Goal: Task Accomplishment & Management: Use online tool/utility

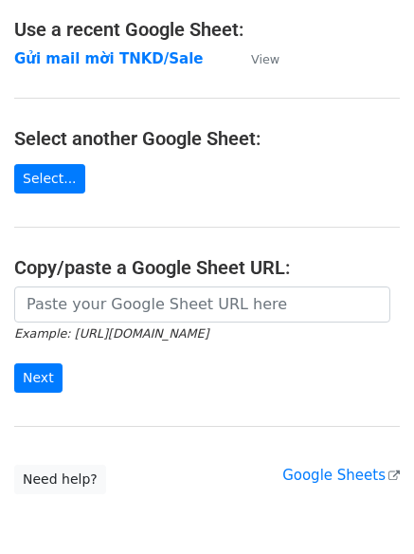
scroll to position [111, 0]
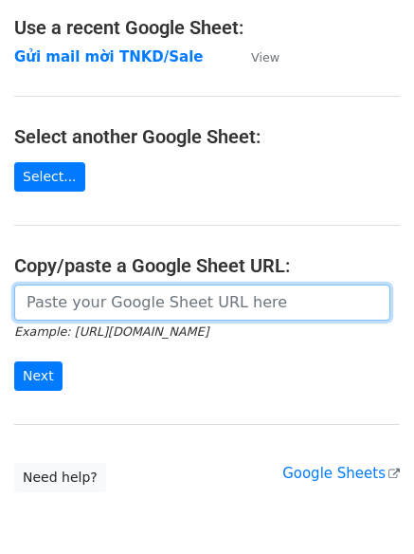
click at [81, 297] on input "url" at bounding box center [202, 302] width 376 height 36
paste input "https://docs.google.com/spreadsheets/d/1TtAizbGxqnDU64DPIErVZcve06-jb8T-hSU-B2z…"
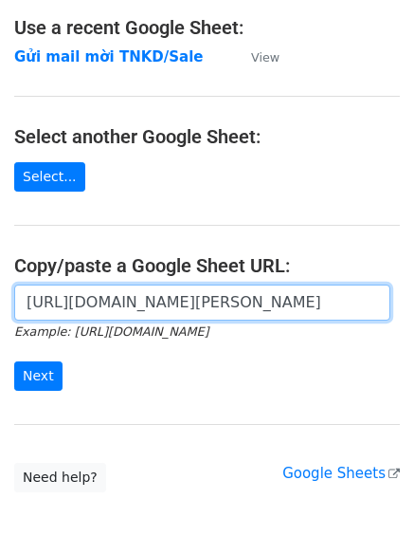
scroll to position [0, 551]
type input "https://docs.google.com/spreadsheets/d/1TtAizbGxqnDU64DPIErVZcve06-jb8T-hSU-B2z…"
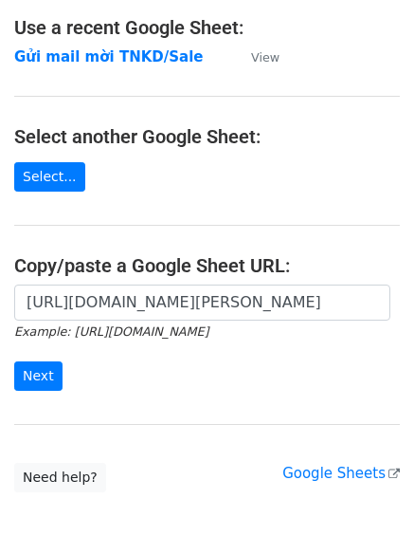
click at [107, 382] on form "https://docs.google.com/spreadsheets/d/1TtAizbGxqnDU64DPIErVZcve06-jb8T-hSU-B2z…" at bounding box center [207, 337] width 386 height 106
click at [54, 181] on link "Select..." at bounding box center [49, 176] width 71 height 29
click at [49, 378] on input "Next" at bounding box center [38, 375] width 48 height 29
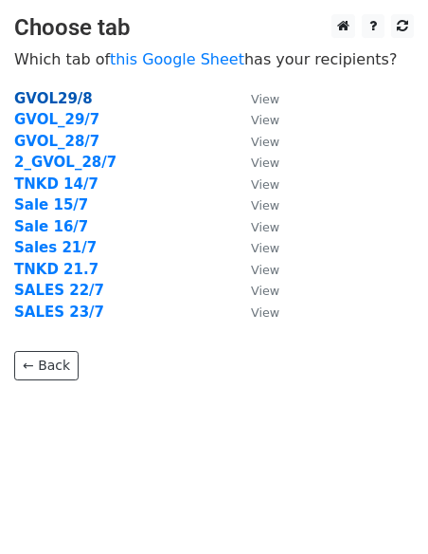
click at [43, 105] on strong "GVOL29/8" at bounding box center [53, 98] width 79 height 17
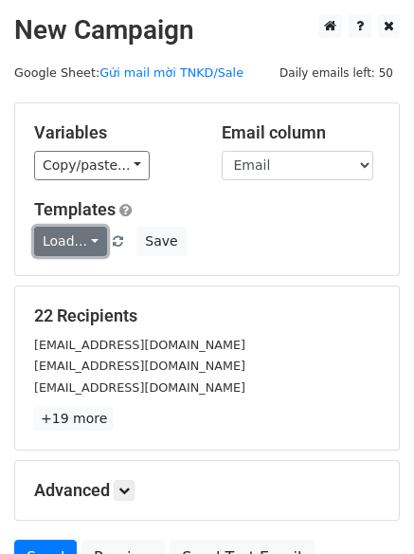
click at [82, 245] on link "Load..." at bounding box center [70, 241] width 73 height 29
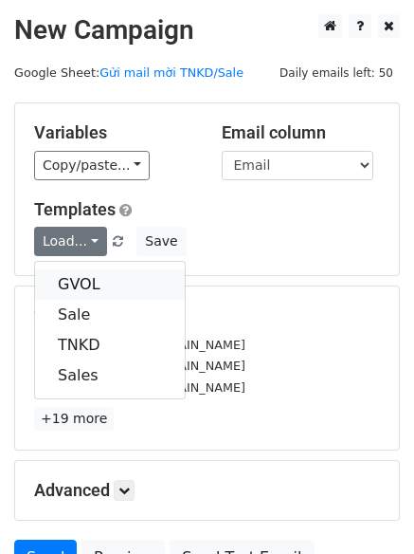
click at [75, 280] on link "GVOL" at bounding box center [110, 284] width 150 height 30
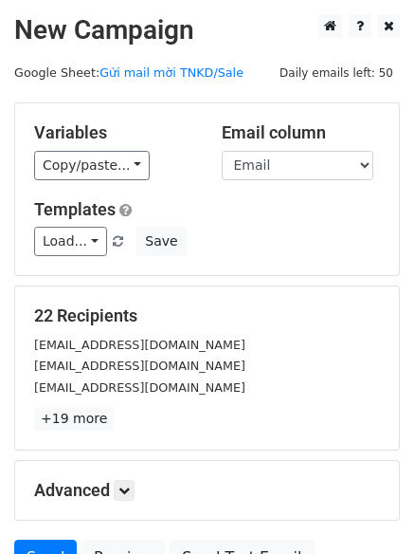
scroll to position [183, 0]
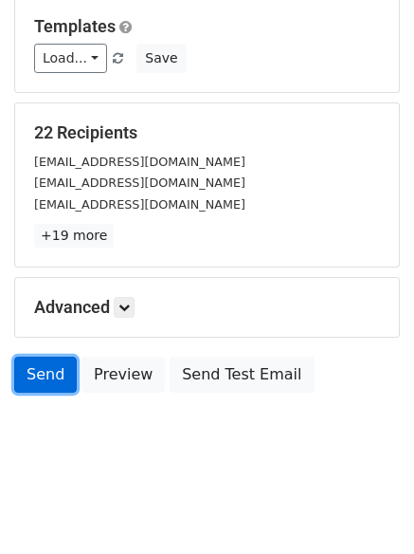
click at [52, 377] on link "Send" at bounding box center [45, 374] width 63 height 36
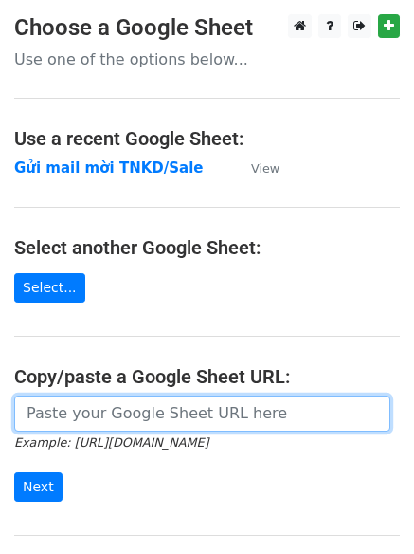
click at [133, 417] on input "url" at bounding box center [202, 413] width 376 height 36
paste input "[URL][DOMAIN_NAME][PERSON_NAME]"
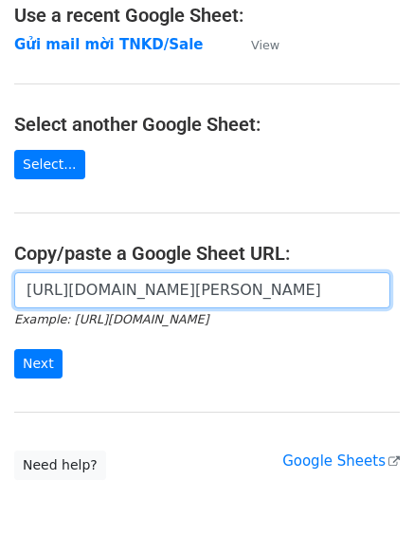
scroll to position [124, 0]
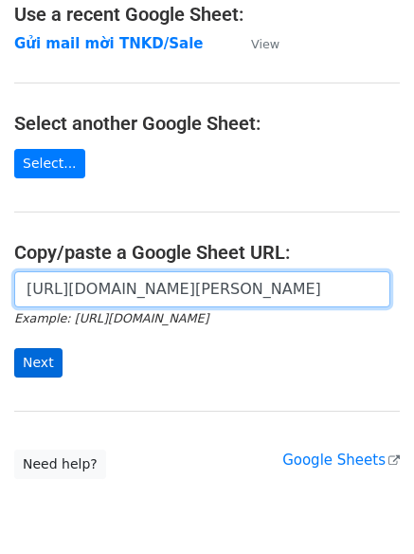
type input "[URL][DOMAIN_NAME][PERSON_NAME]"
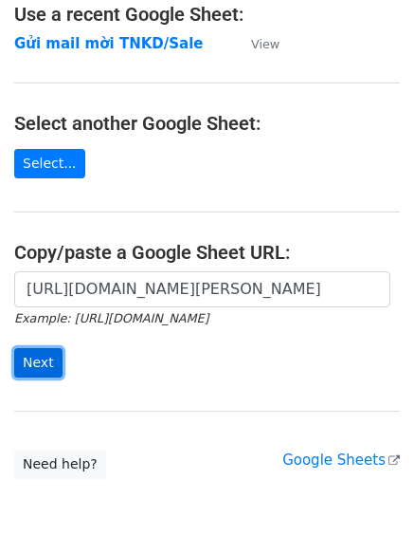
click at [51, 365] on input "Next" at bounding box center [38, 362] width 48 height 29
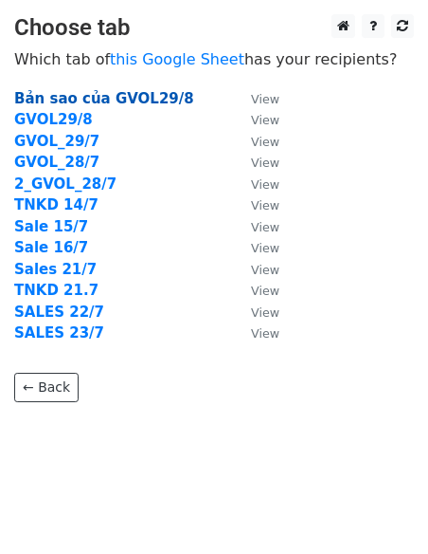
click at [66, 91] on strong "Bản sao của GVOL29/8" at bounding box center [104, 98] width 180 height 17
click at [118, 101] on strong "Bản sao của GVOL29/8" at bounding box center [104, 98] width 180 height 17
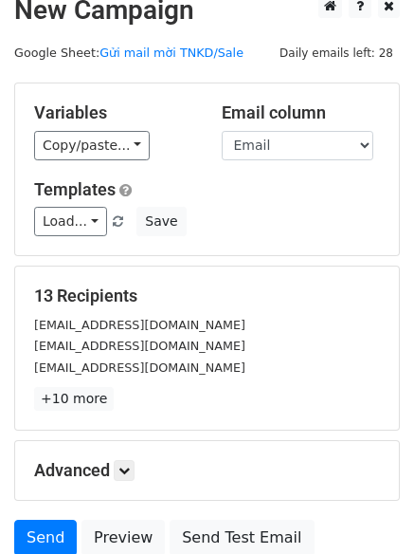
scroll to position [19, 0]
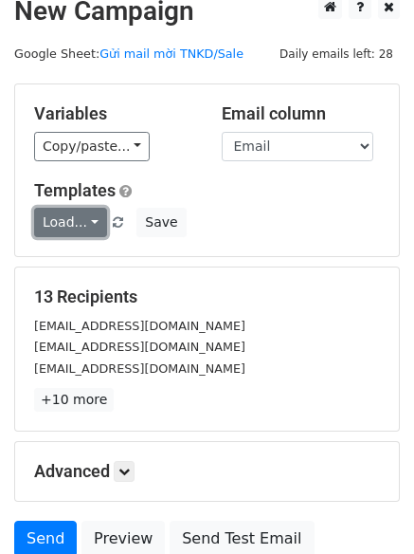
click at [93, 221] on link "Load..." at bounding box center [70, 222] width 73 height 29
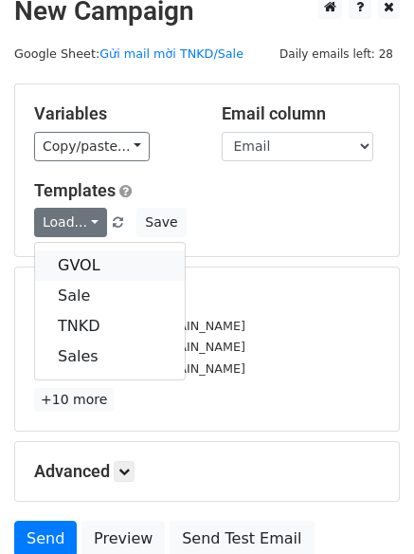
click at [99, 262] on link "GVOL" at bounding box center [110, 265] width 150 height 30
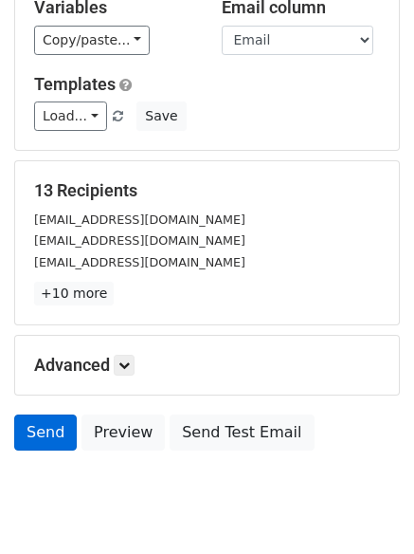
scroll to position [183, 0]
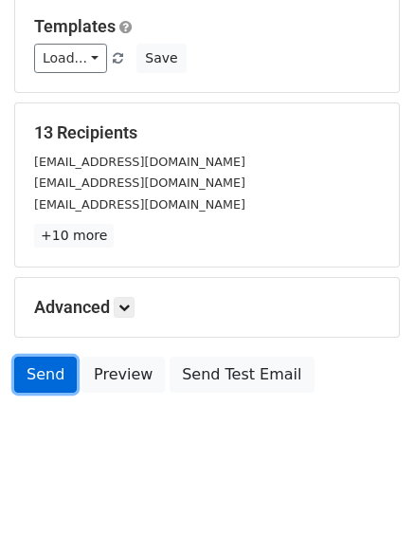
click at [43, 365] on link "Send" at bounding box center [45, 374] width 63 height 36
